Goal: Find specific page/section

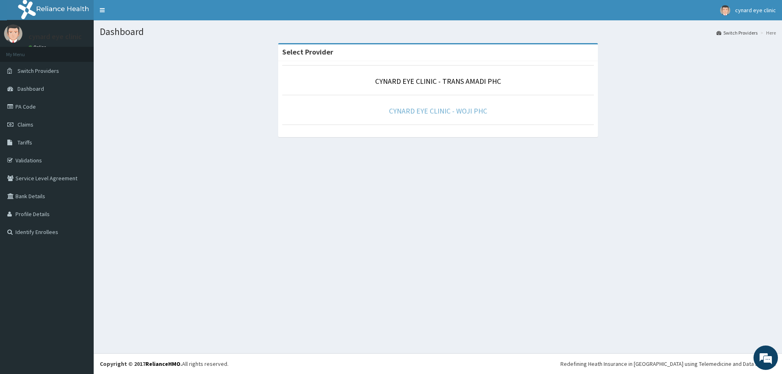
click at [436, 112] on link "CYNARD EYE CLINIC - WOJI PHC" at bounding box center [438, 110] width 98 height 9
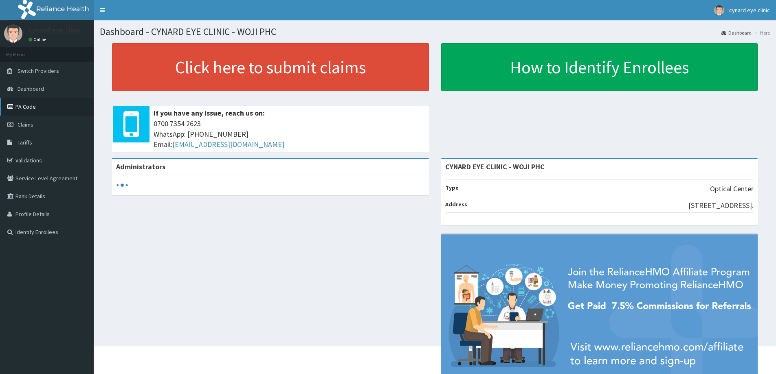
click at [34, 108] on link "PA Code" at bounding box center [47, 107] width 94 height 18
